Goal: Check status: Check status

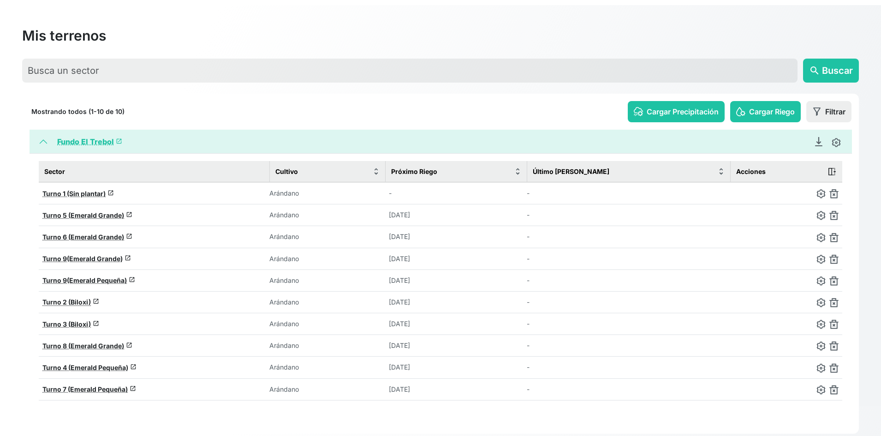
scroll to position [46, 0]
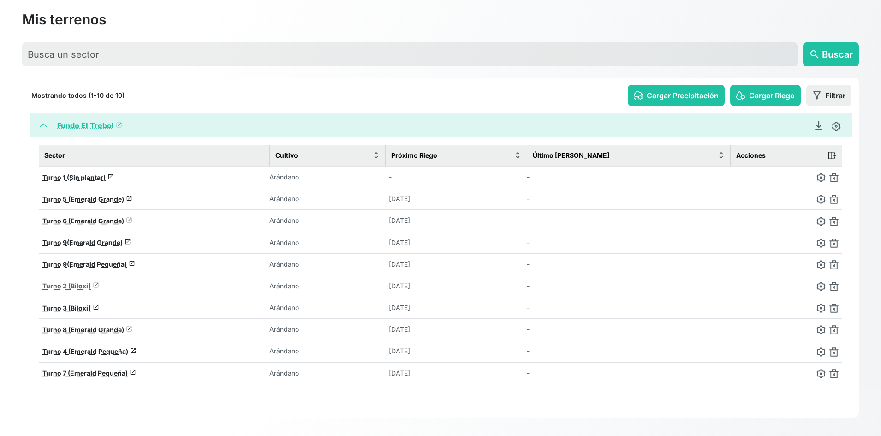
click at [84, 286] on span "Turno 2 (Biloxi)" at bounding box center [66, 286] width 48 height 8
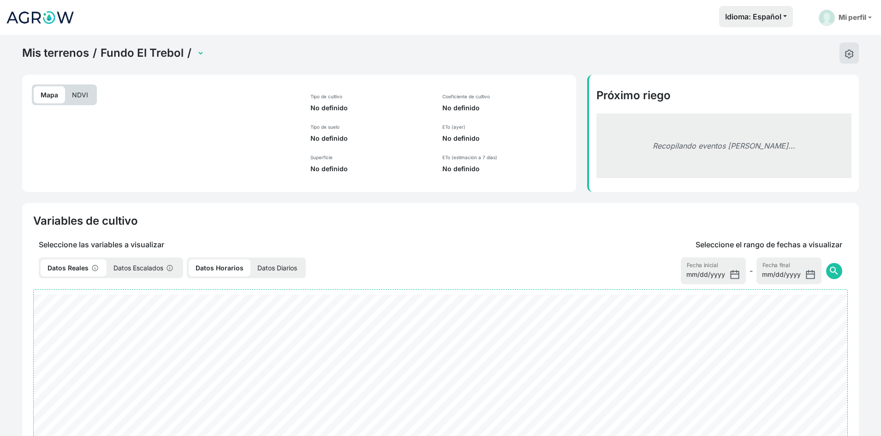
select select "2279"
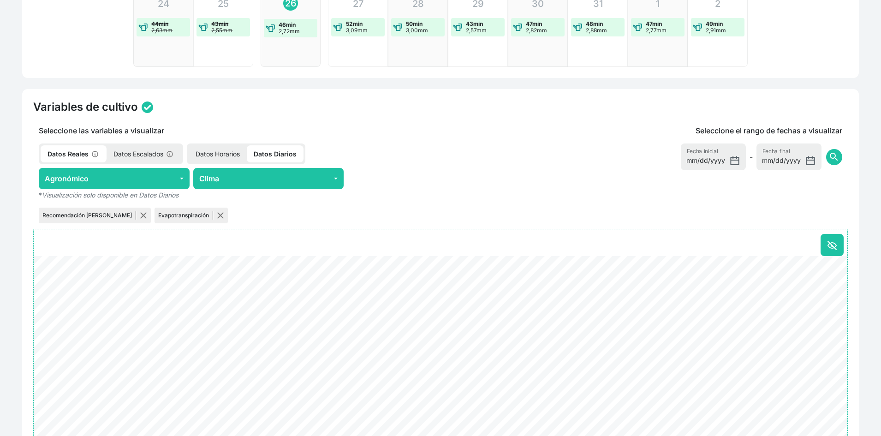
scroll to position [323, 0]
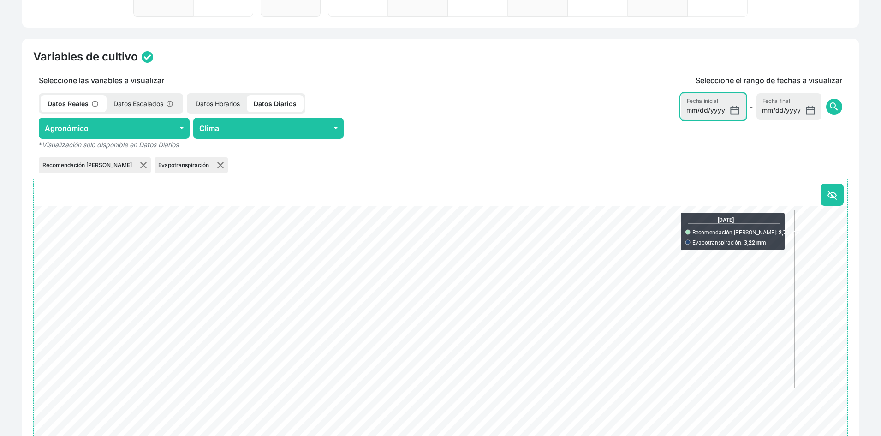
click at [736, 111] on input "[DATE]" at bounding box center [713, 106] width 65 height 27
type input "[DATE]"
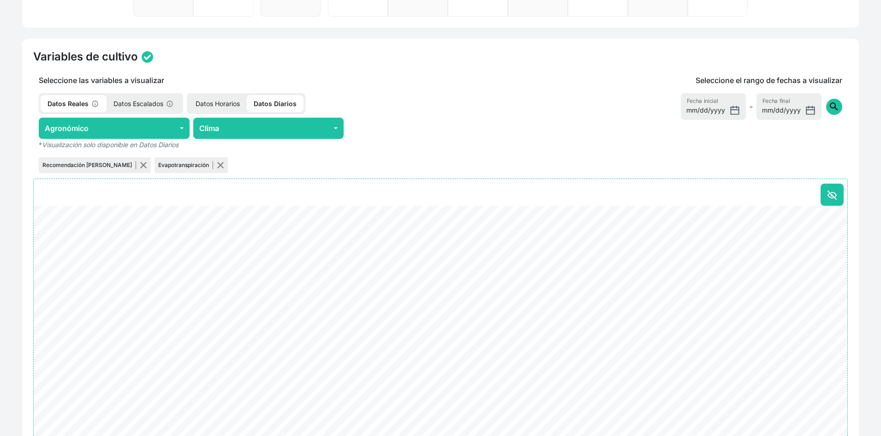
click at [829, 110] on span "search" at bounding box center [834, 106] width 11 height 11
click at [226, 103] on p "Datos Horarios" at bounding box center [218, 103] width 58 height 17
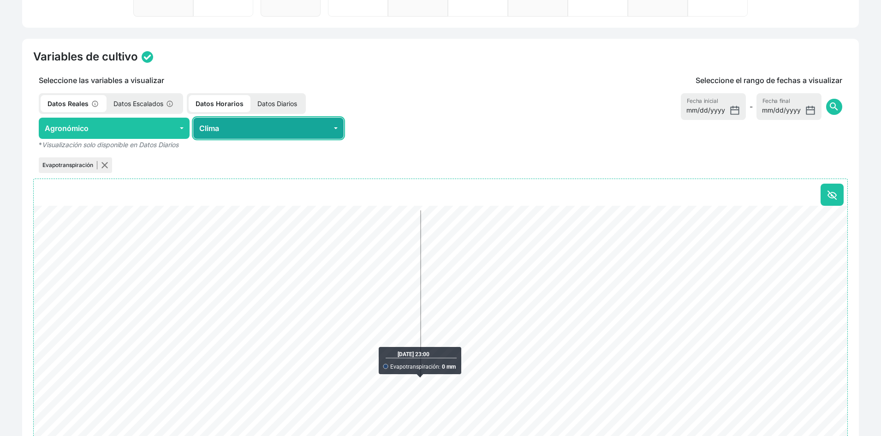
click at [317, 125] on button "Clima" at bounding box center [268, 128] width 151 height 21
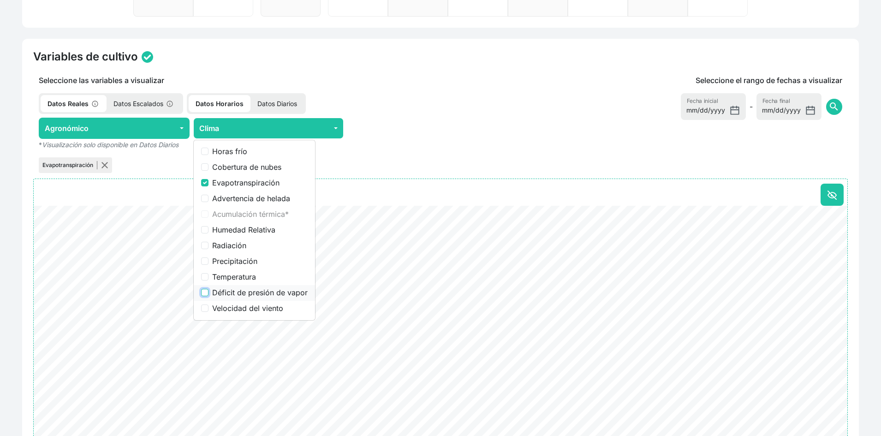
click at [203, 293] on input "Déficit de presión de vapor" at bounding box center [204, 292] width 7 height 7
checkbox input "true"
click at [205, 183] on input "Evapotranspiración" at bounding box center [204, 182] width 7 height 7
checkbox input "false"
